Goal: Task Accomplishment & Management: Manage account settings

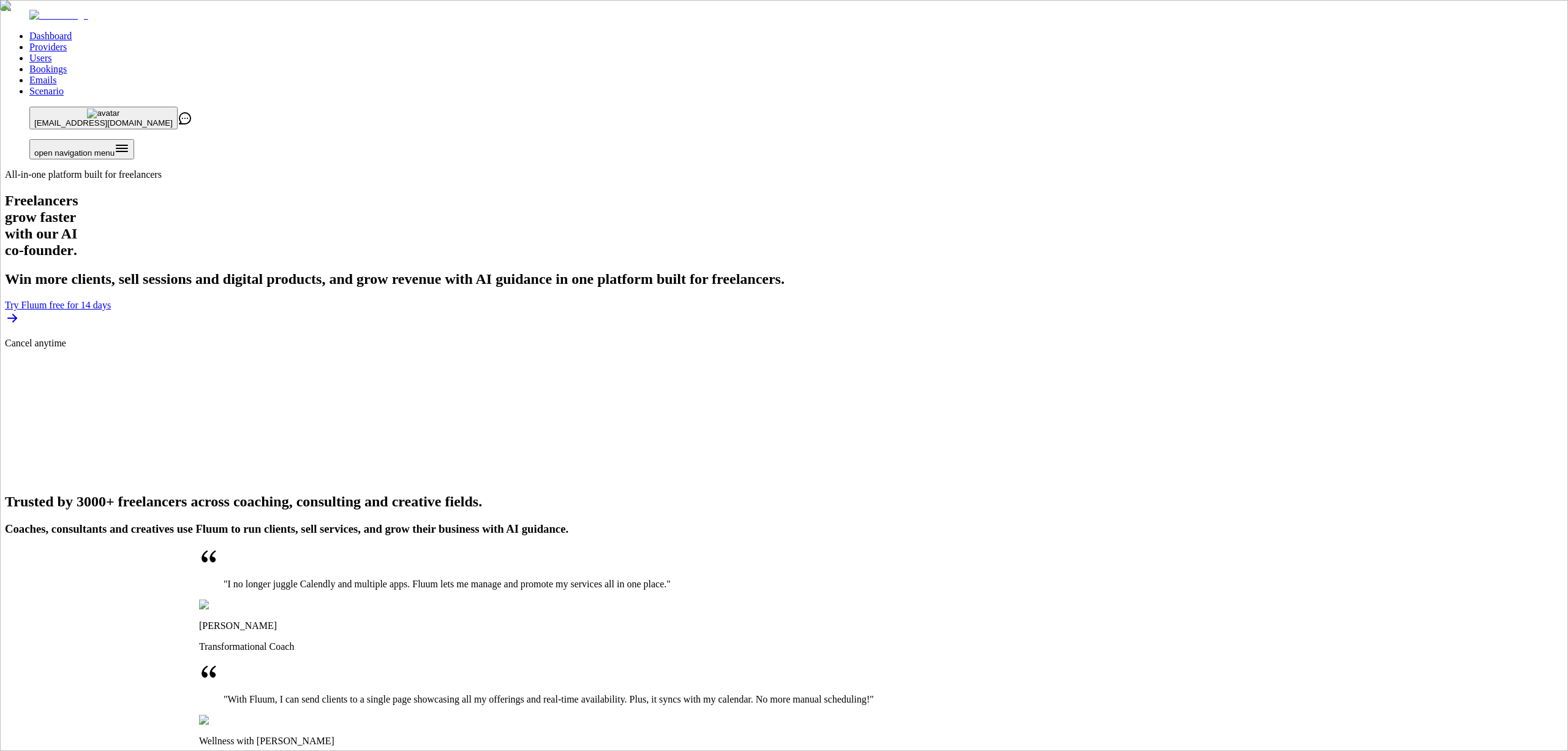
click at [67, 42] on link "Providers" at bounding box center [47, 47] width 37 height 10
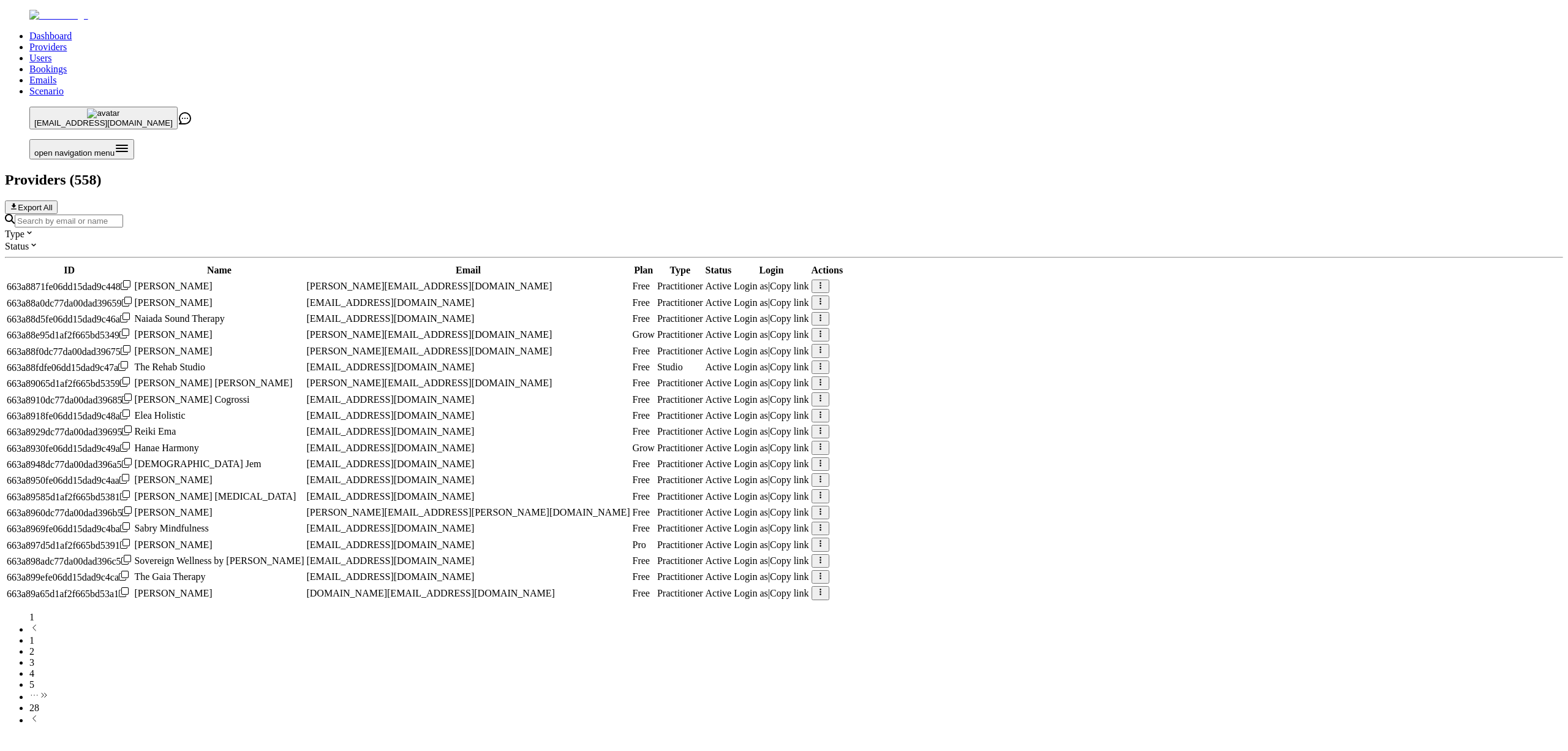
click at [123, 215] on input "Search by email or name" at bounding box center [68, 221] width 109 height 13
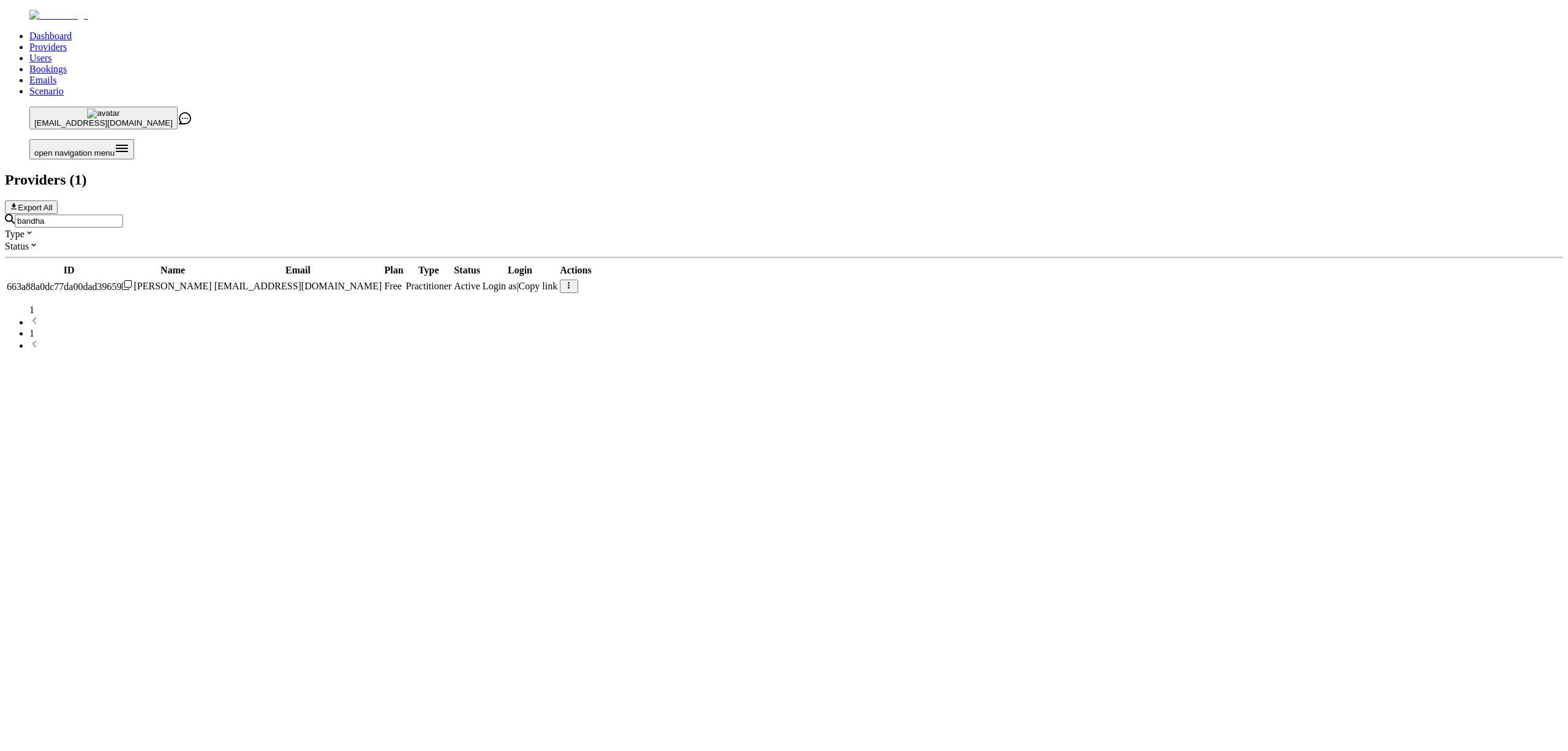
type input "bandha"
click at [573, 281] on icon "button" at bounding box center [568, 285] width 8 height 8
click at [1176, 358] on span "Deactivate Provider" at bounding box center [1215, 353] width 79 height 10
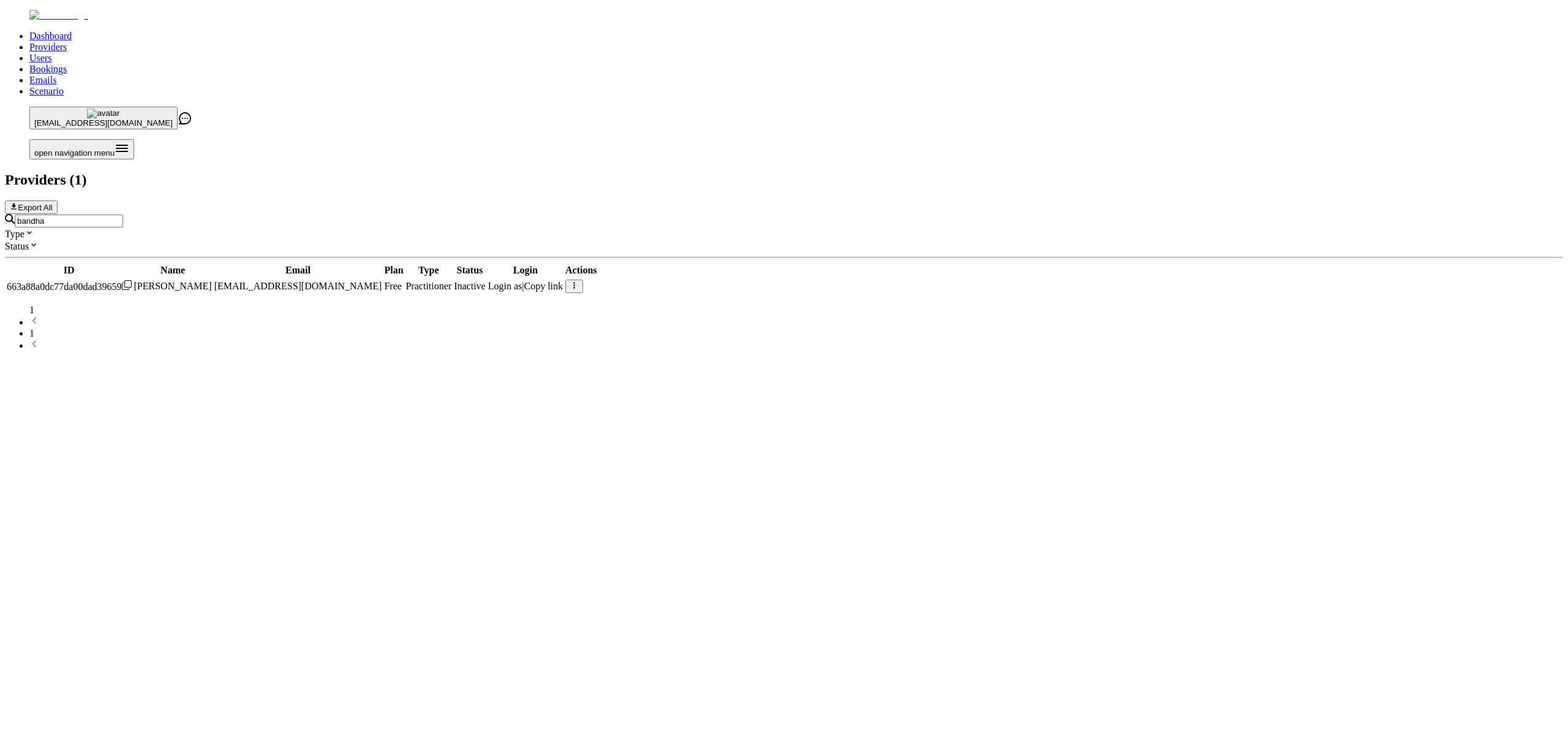
click at [598, 279] on td at bounding box center [581, 286] width 33 height 15
click at [583, 280] on button "button" at bounding box center [574, 286] width 17 height 14
click at [1177, 358] on span "Reactivate Provider" at bounding box center [1215, 353] width 78 height 10
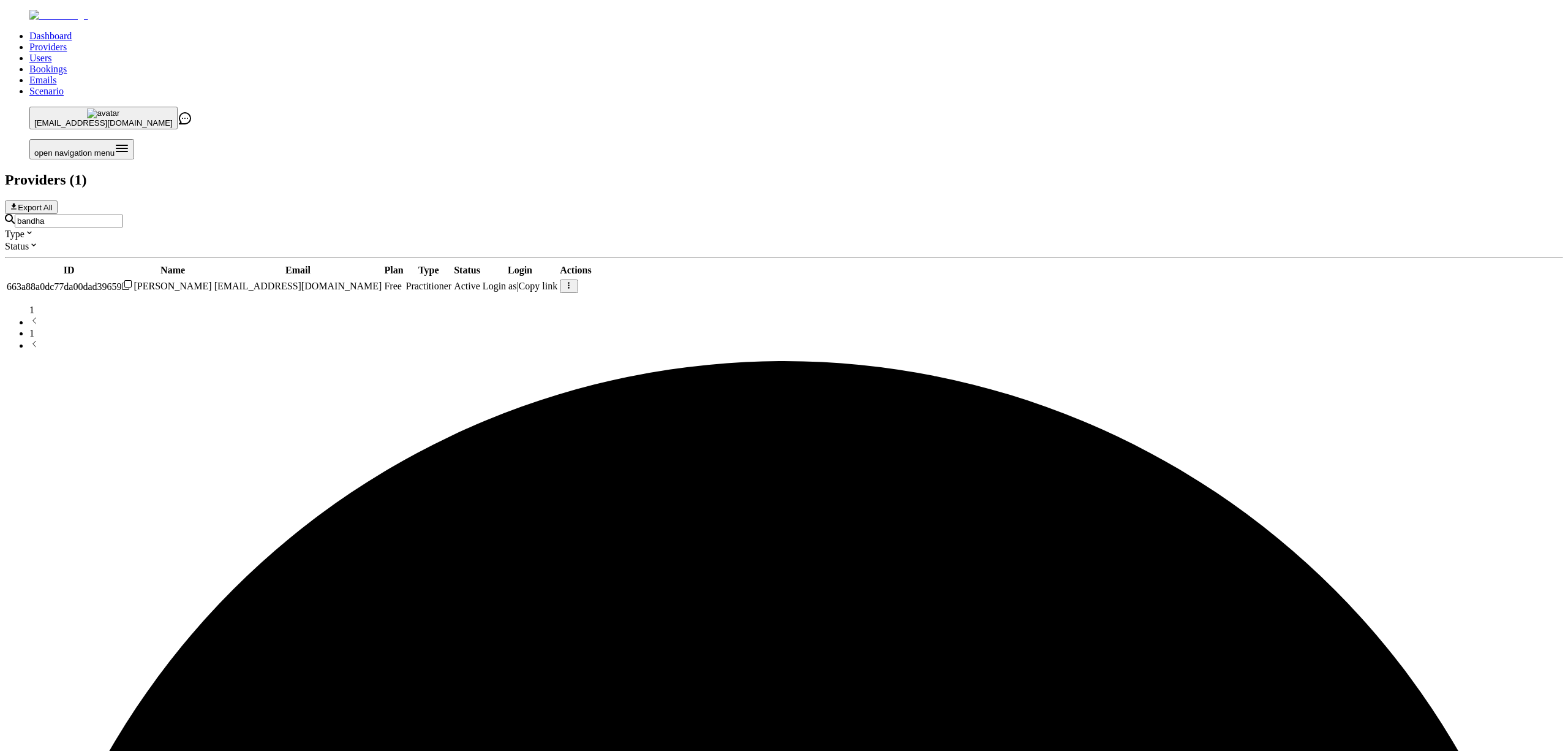
click at [864, 351] on div "Dashboard Providers Users Bookings Emails Scenario [EMAIL_ADDRESS][DOMAIN_NAME]…" at bounding box center [784, 181] width 1558 height 342
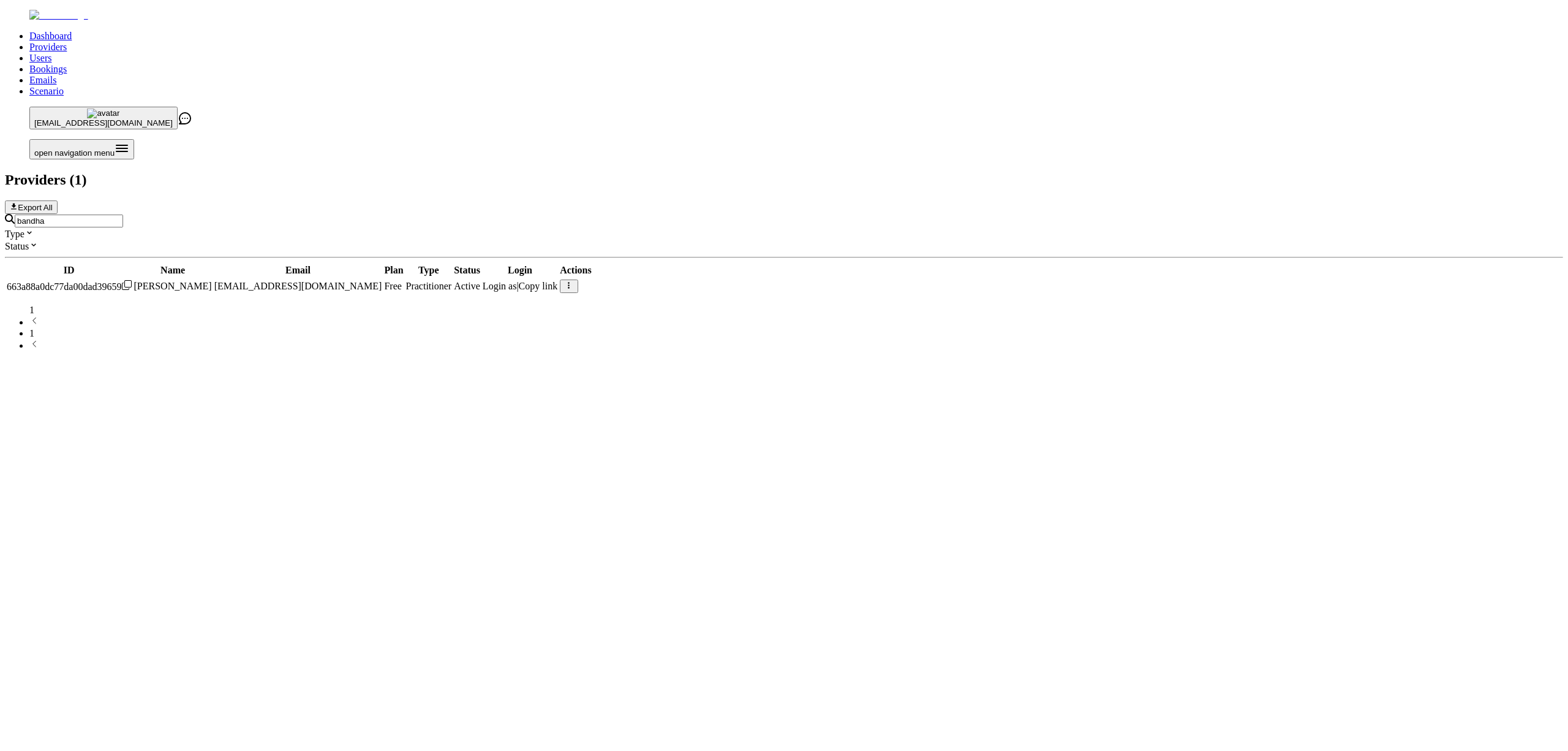
click at [1374, 351] on div "Dashboard Providers Users Bookings Emails Scenario [EMAIL_ADDRESS][DOMAIN_NAME]…" at bounding box center [784, 181] width 1558 height 342
click at [1394, 351] on div "Dashboard Providers Users Bookings Emails Scenario [EMAIL_ADDRESS][DOMAIN_NAME]…" at bounding box center [784, 181] width 1558 height 342
click at [1214, 351] on div "Dashboard Providers Users Bookings Emails Scenario [EMAIL_ADDRESS][DOMAIN_NAME]…" at bounding box center [784, 181] width 1558 height 342
click at [1370, 244] on div "Dashboard Providers Users Bookings Emails Scenario [EMAIL_ADDRESS][DOMAIN_NAME]…" at bounding box center [784, 181] width 1558 height 342
